Goal: Task Accomplishment & Management: Manage account settings

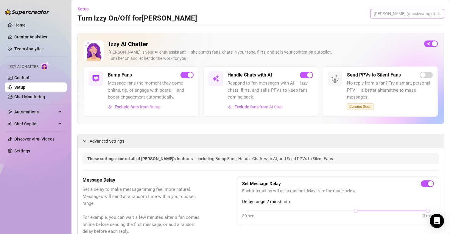
click at [418, 13] on span "[PERSON_NAME] (aussiecamgirl)" at bounding box center [407, 13] width 67 height 9
click at [405, 34] on span "[PERSON_NAME]" at bounding box center [418, 36] width 32 height 7
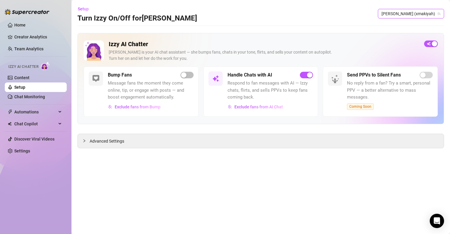
click at [201, 125] on div "Izzy AI Chatter [PERSON_NAME] is your AI chat assistant — she bumps fans, chats…" at bounding box center [261, 90] width 367 height 115
click at [123, 144] on span "Advanced Settings" at bounding box center [107, 141] width 35 height 7
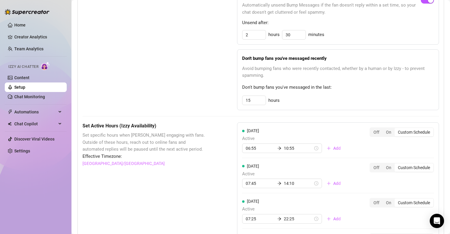
scroll to position [328, 0]
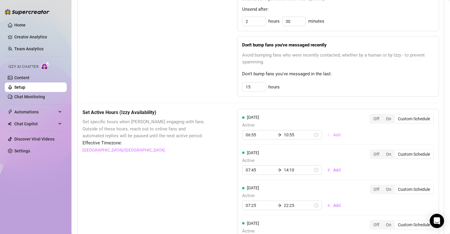
click at [334, 135] on span "Add" at bounding box center [337, 135] width 7 height 5
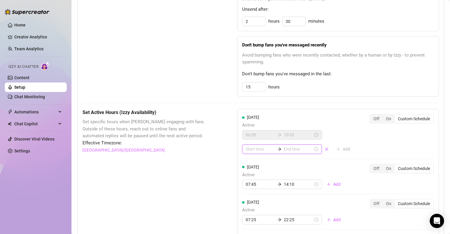
click at [247, 148] on input at bounding box center [260, 149] width 29 height 7
type input "00:00"
type input "13:00"
click at [250, 166] on div "11" at bounding box center [249, 168] width 14 height 8
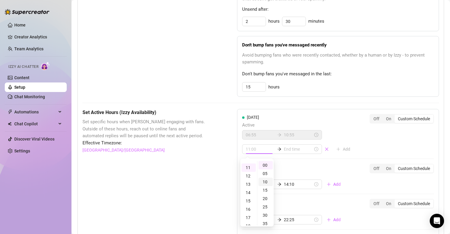
scroll to position [91, 0]
click at [266, 223] on div "35" at bounding box center [266, 224] width 14 height 8
type input "11:35"
click at [291, 151] on input at bounding box center [298, 149] width 29 height 7
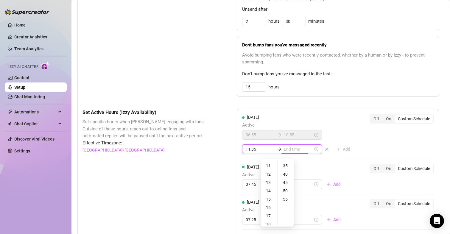
type input "10:35"
type input "13:35"
click at [269, 195] on div "22" at bounding box center [269, 195] width 14 height 8
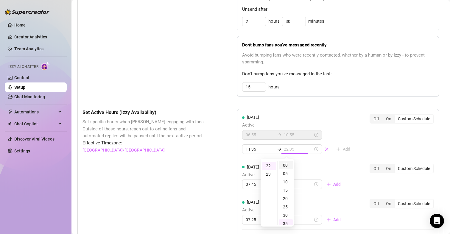
type input "22:00"
click at [284, 168] on div "00" at bounding box center [286, 165] width 14 height 8
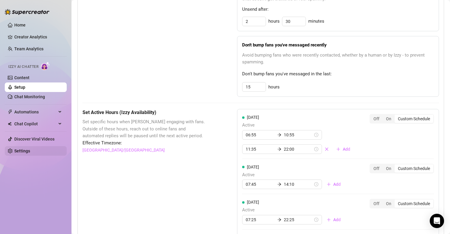
click at [14, 151] on link "Settings" at bounding box center [22, 151] width 16 height 5
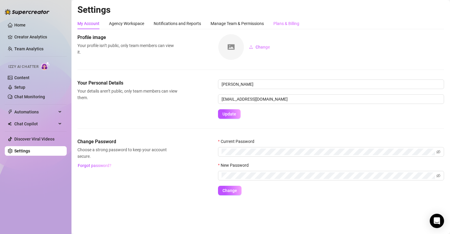
click at [285, 28] on div "Plans & Billing" at bounding box center [287, 23] width 26 height 11
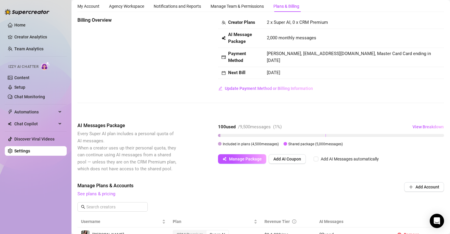
scroll to position [16, 0]
